Goal: Task Accomplishment & Management: Complete application form

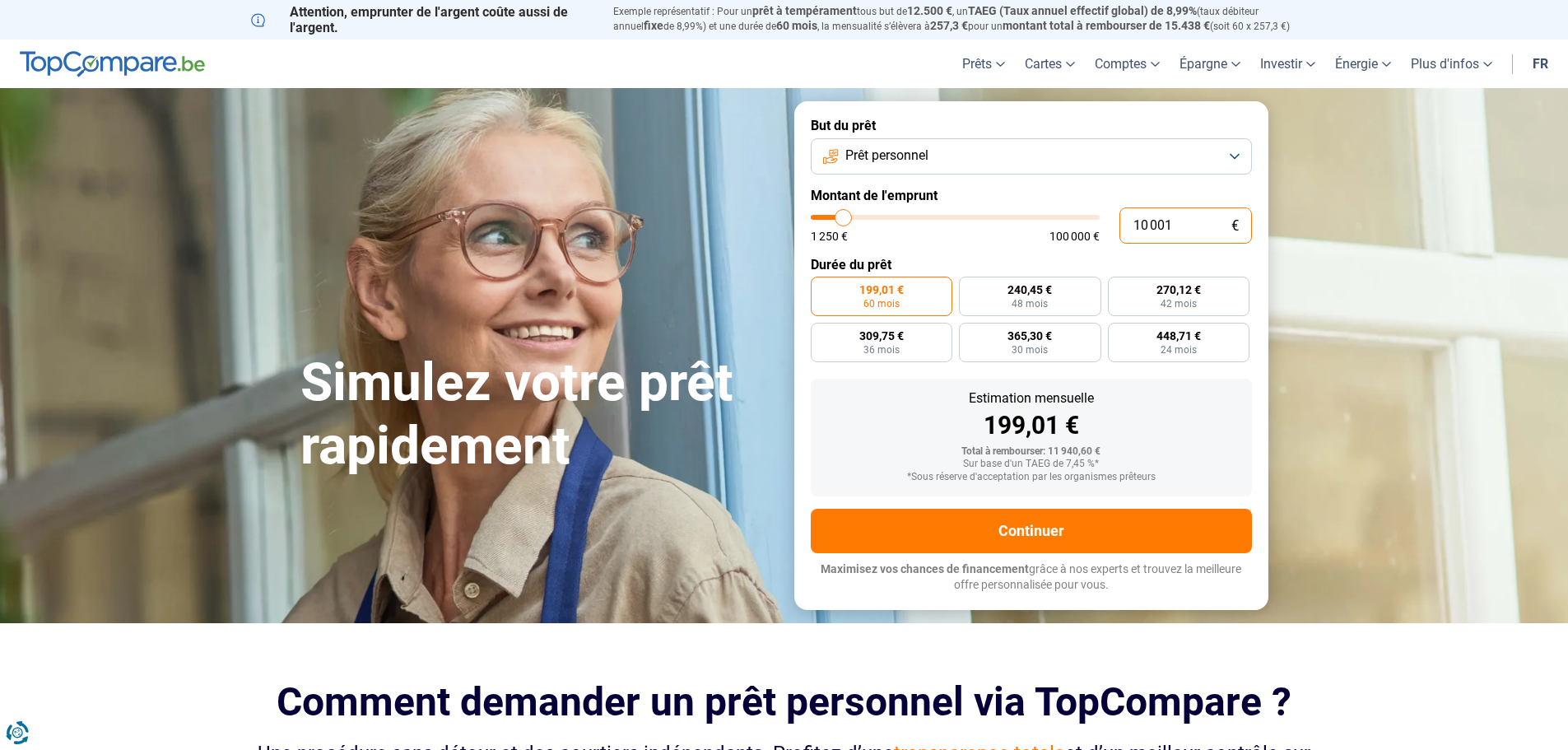
drag, startPoint x: 1181, startPoint y: 223, endPoint x: 1051, endPoint y: 220, distance: 130.0
click at [1051, 221] on div "10 001 € 1 250 € 100 000 €" at bounding box center [1031, 225] width 441 height 36
type input "10000"
radio input "true"
type input "3"
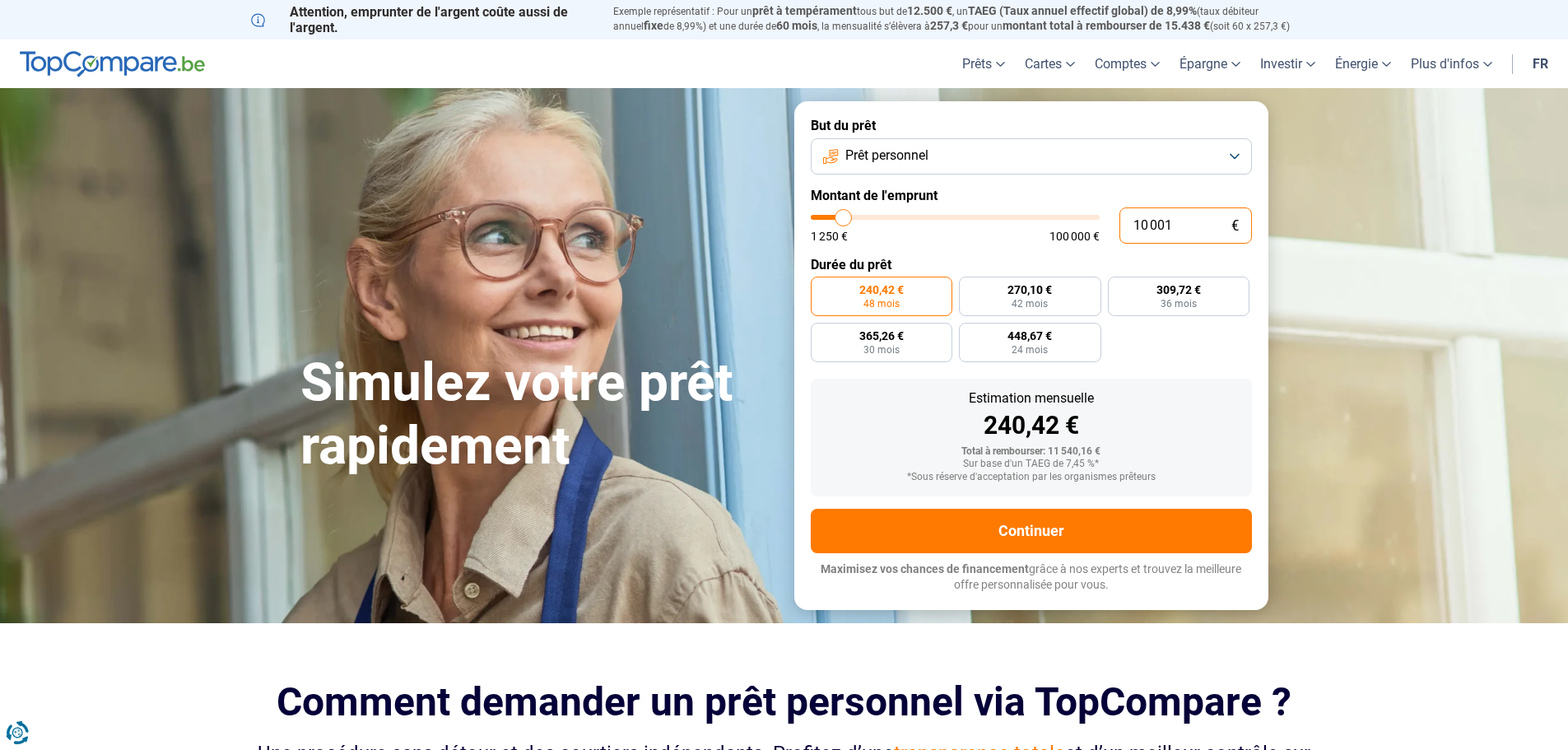
type input "1250"
type input "30"
type input "1250"
type input "300"
type input "1250"
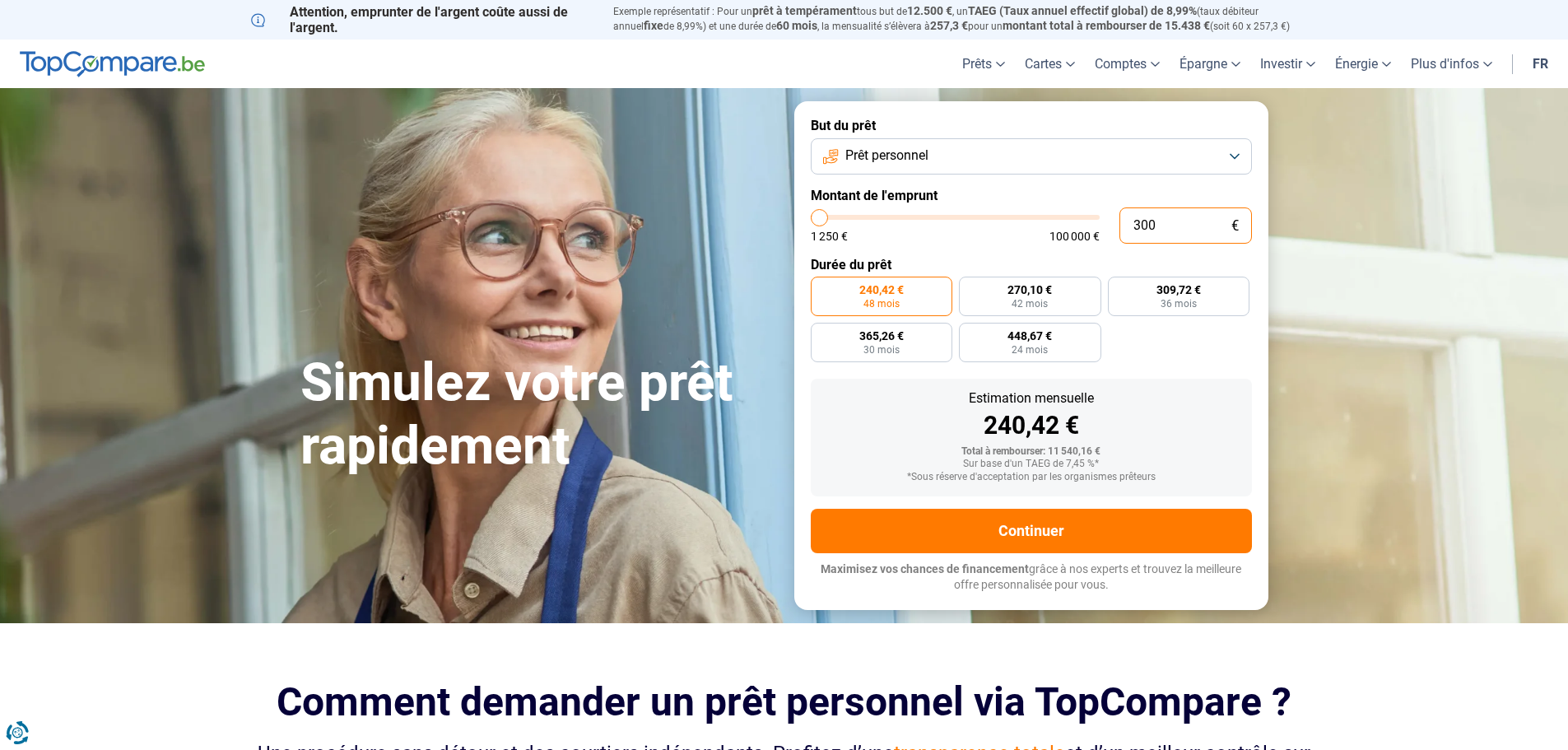
type input "3 000"
type input "3000"
type input "30 000"
type input "30000"
radio input "false"
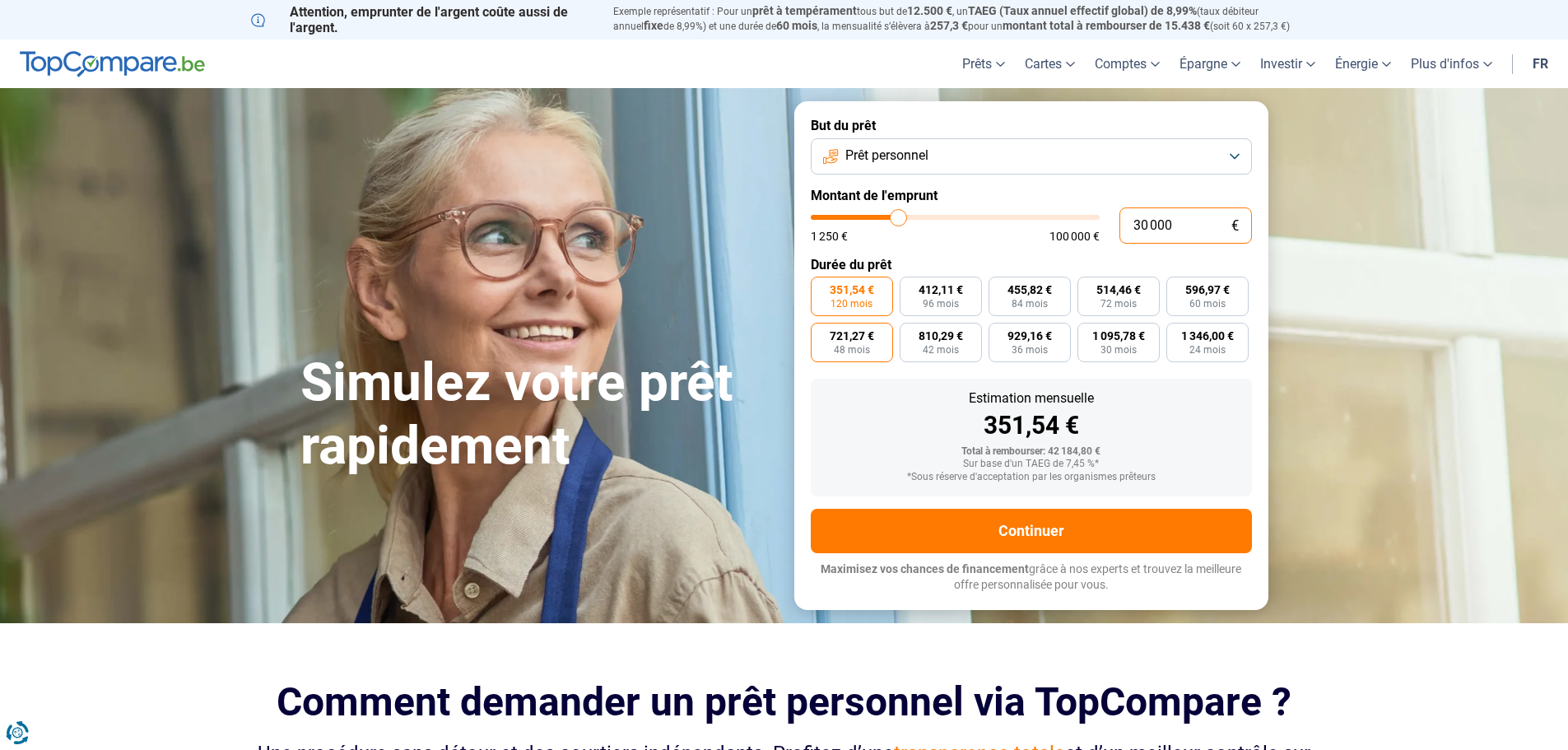
type input "30 000"
click at [850, 348] on span "48 mois" at bounding box center [852, 349] width 36 height 10
click at [822, 333] on input "721,27 € 48 mois" at bounding box center [816, 328] width 11 height 11
radio input "true"
click at [1008, 158] on button "Prêt personnel" at bounding box center [1031, 155] width 441 height 36
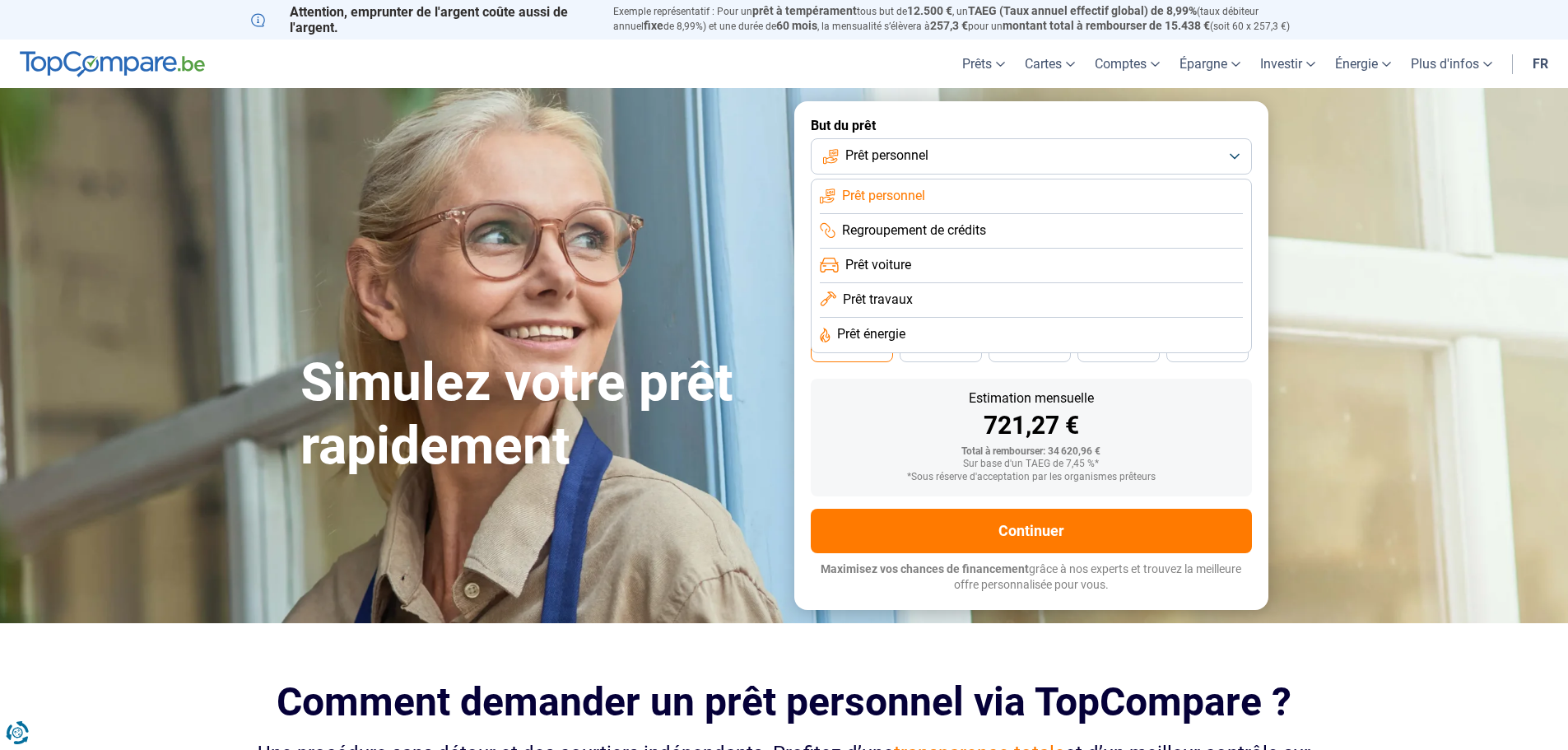
click at [1008, 158] on button "Prêt personnel" at bounding box center [1031, 155] width 441 height 36
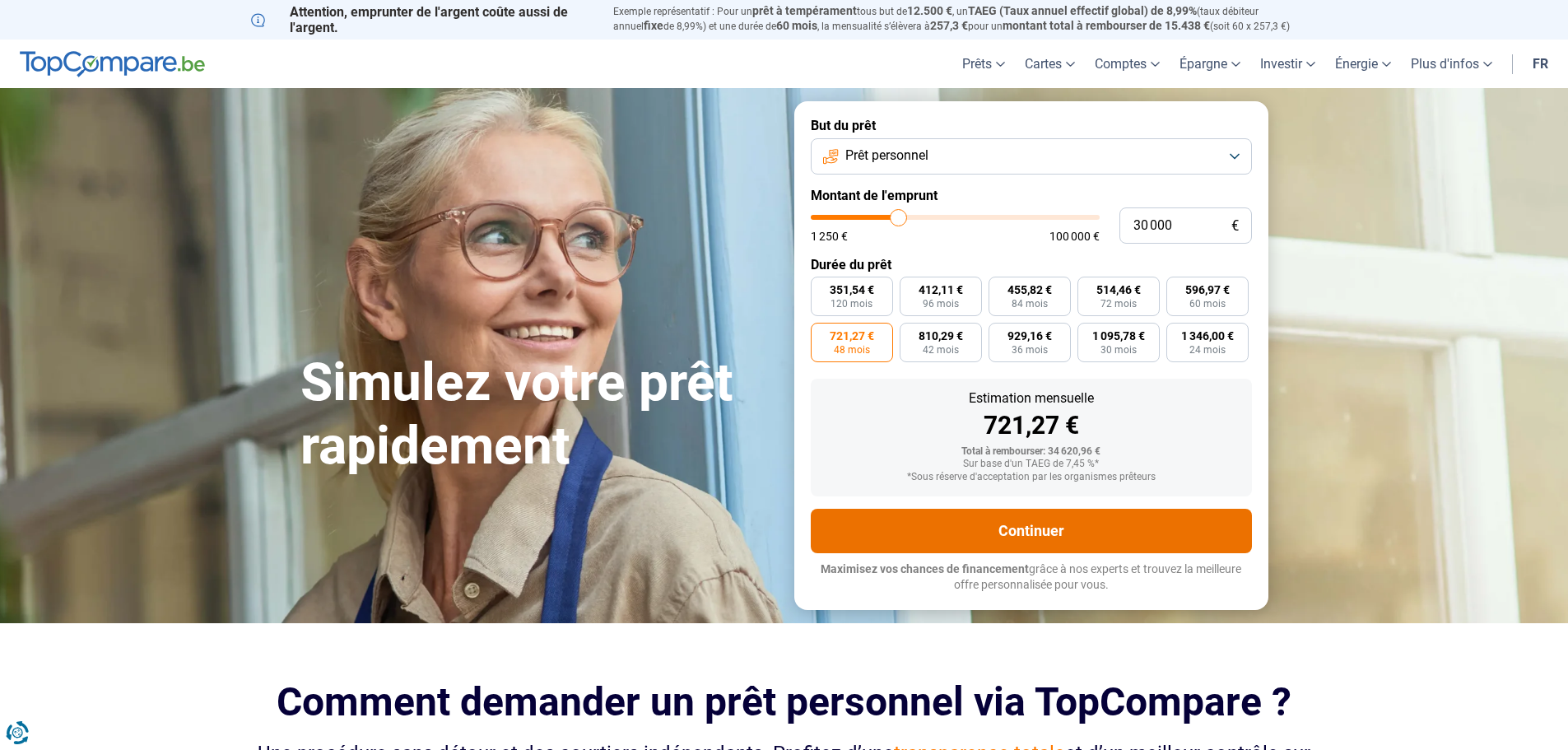
click at [1051, 543] on button "Continuer" at bounding box center [1031, 531] width 441 height 44
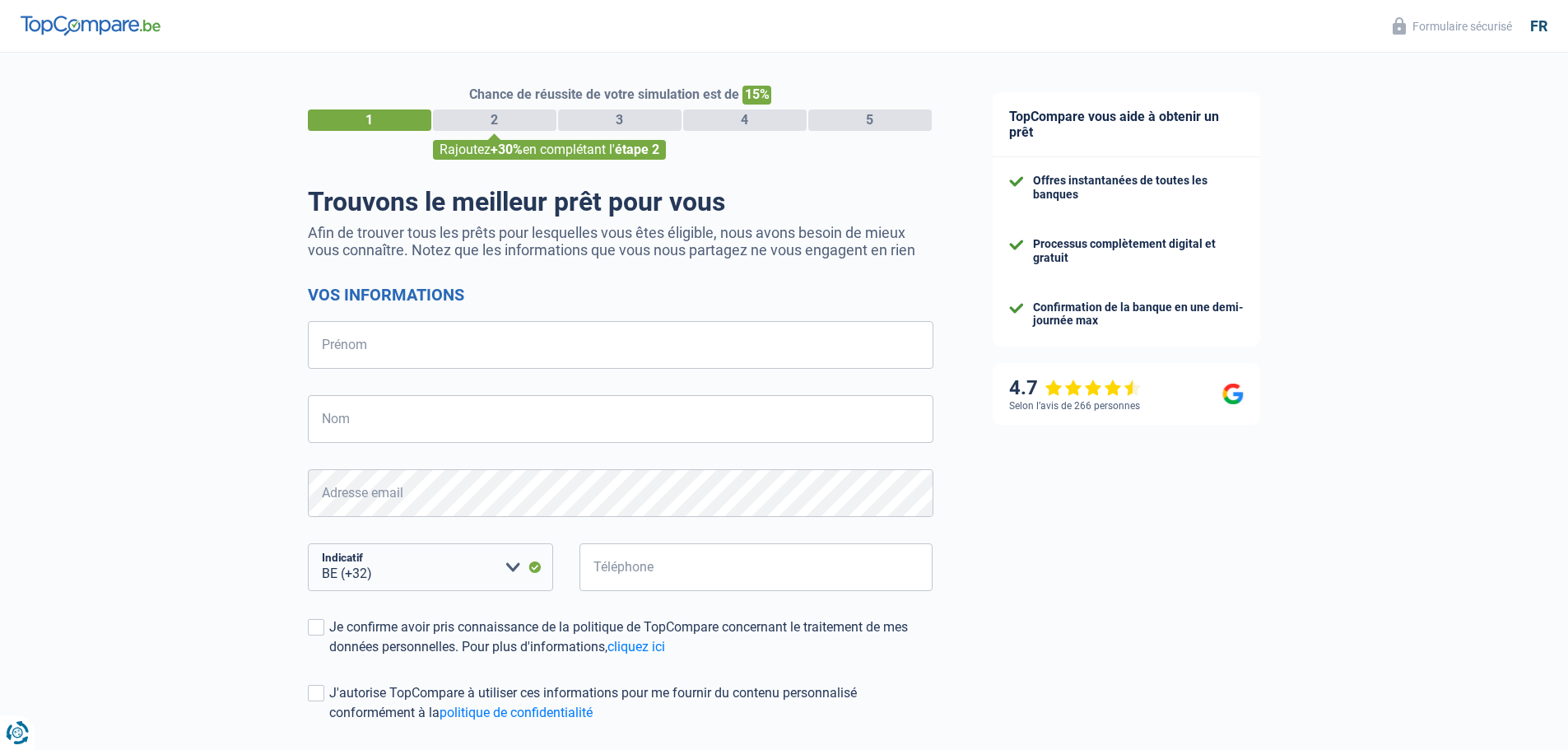
select select "32"
